Goal: Task Accomplishment & Management: Complete application form

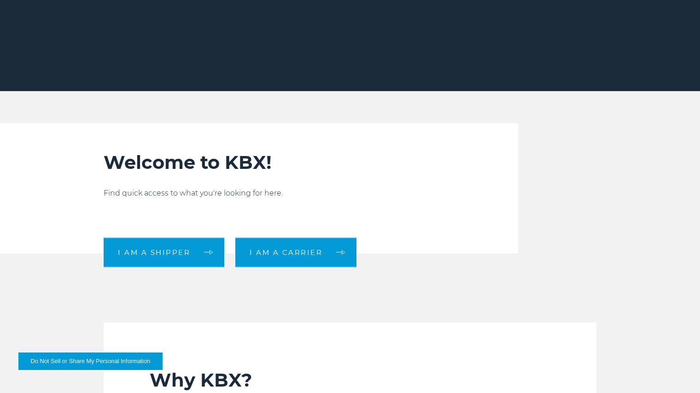
scroll to position [230, 0]
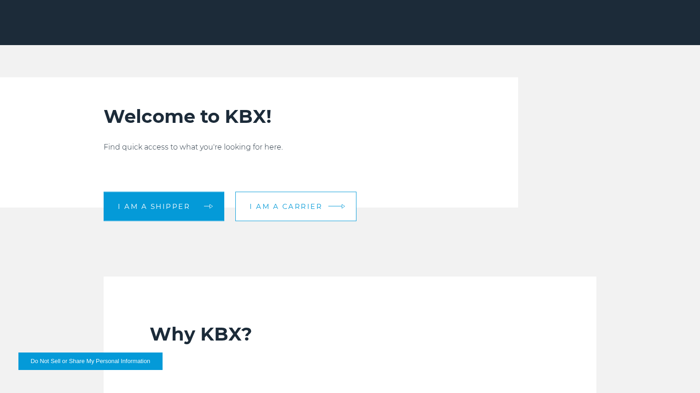
click at [276, 202] on link "I am a carrier" at bounding box center [295, 206] width 121 height 29
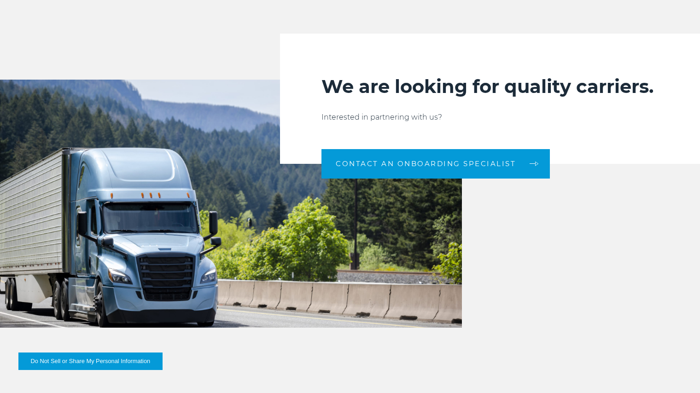
scroll to position [958, 0]
